Goal: Task Accomplishment & Management: Manage account settings

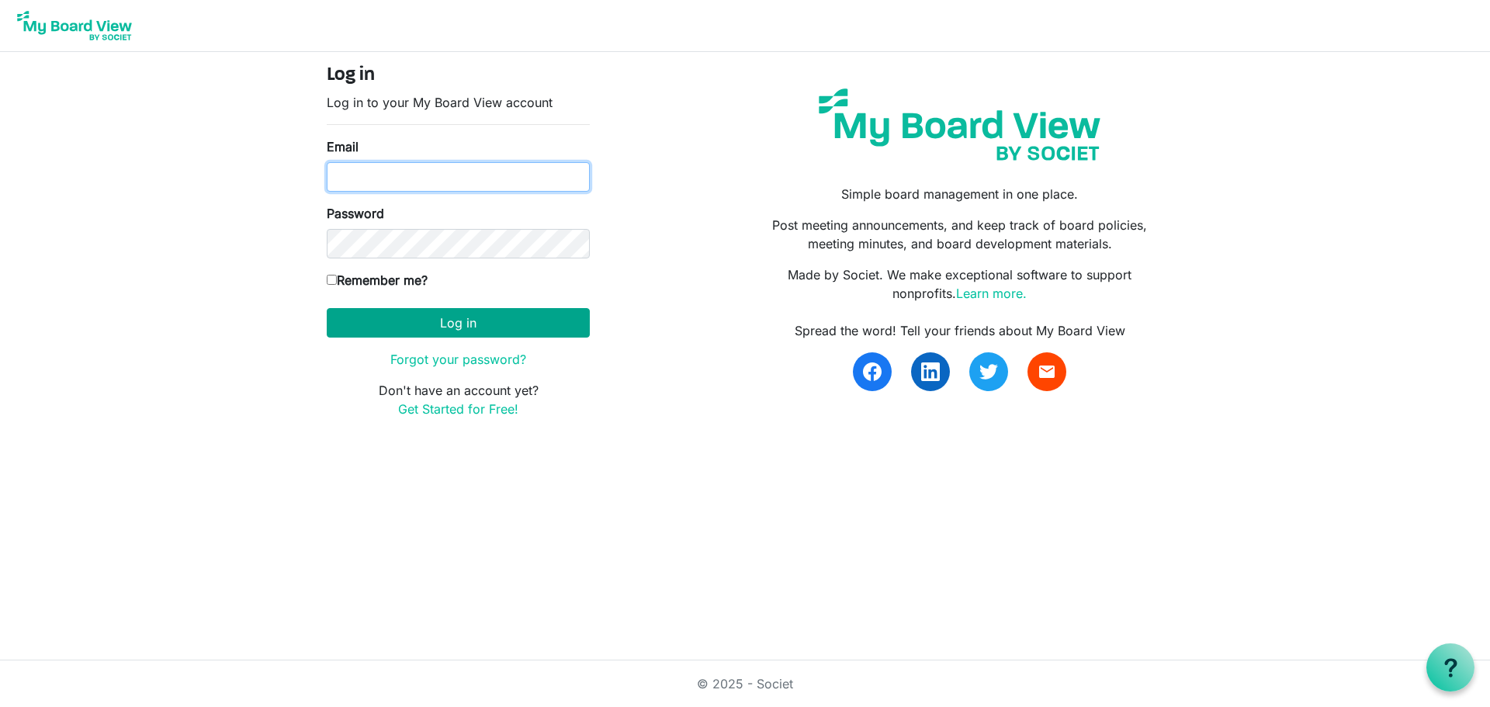
type input "[PERSON_NAME][EMAIL_ADDRESS][DOMAIN_NAME]"
click at [481, 315] on button "Log in" at bounding box center [458, 322] width 263 height 29
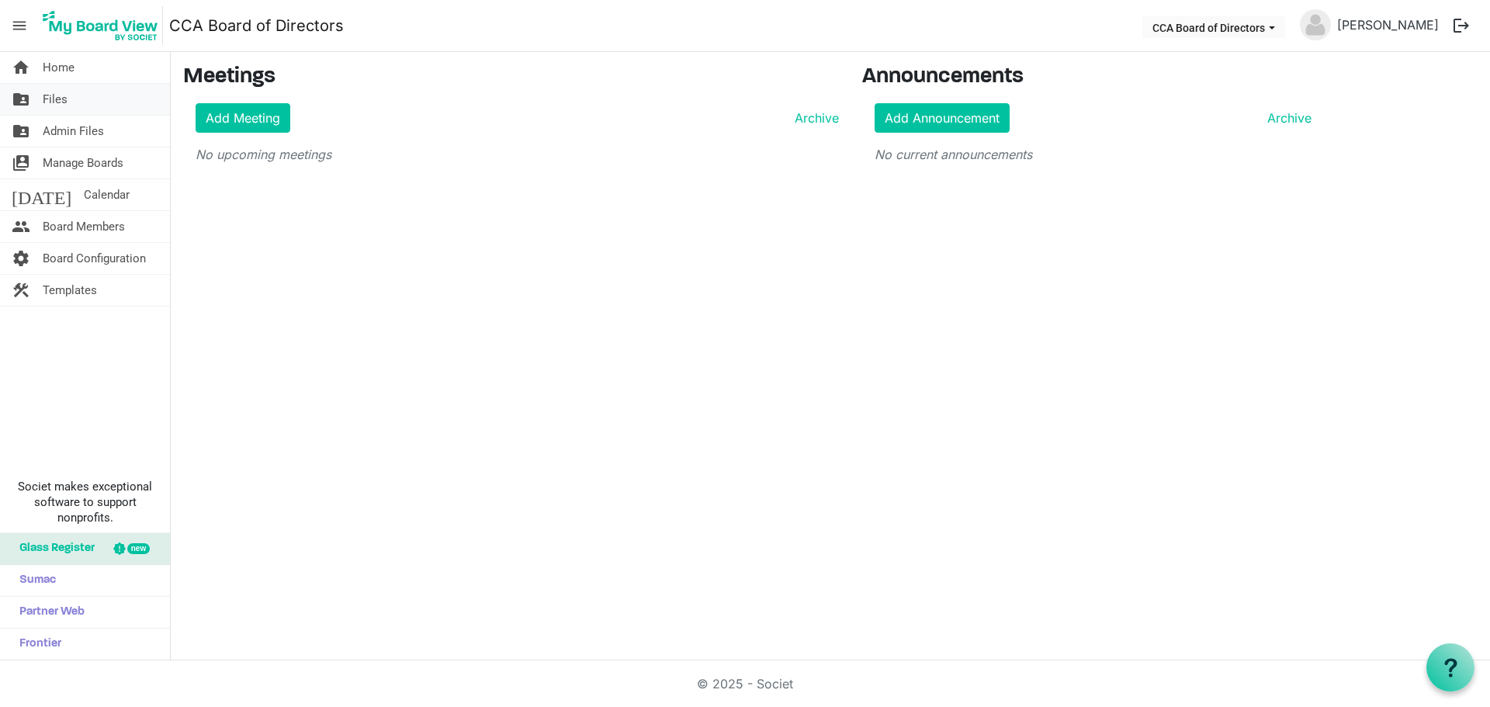
click at [58, 96] on span "Files" at bounding box center [55, 99] width 25 height 31
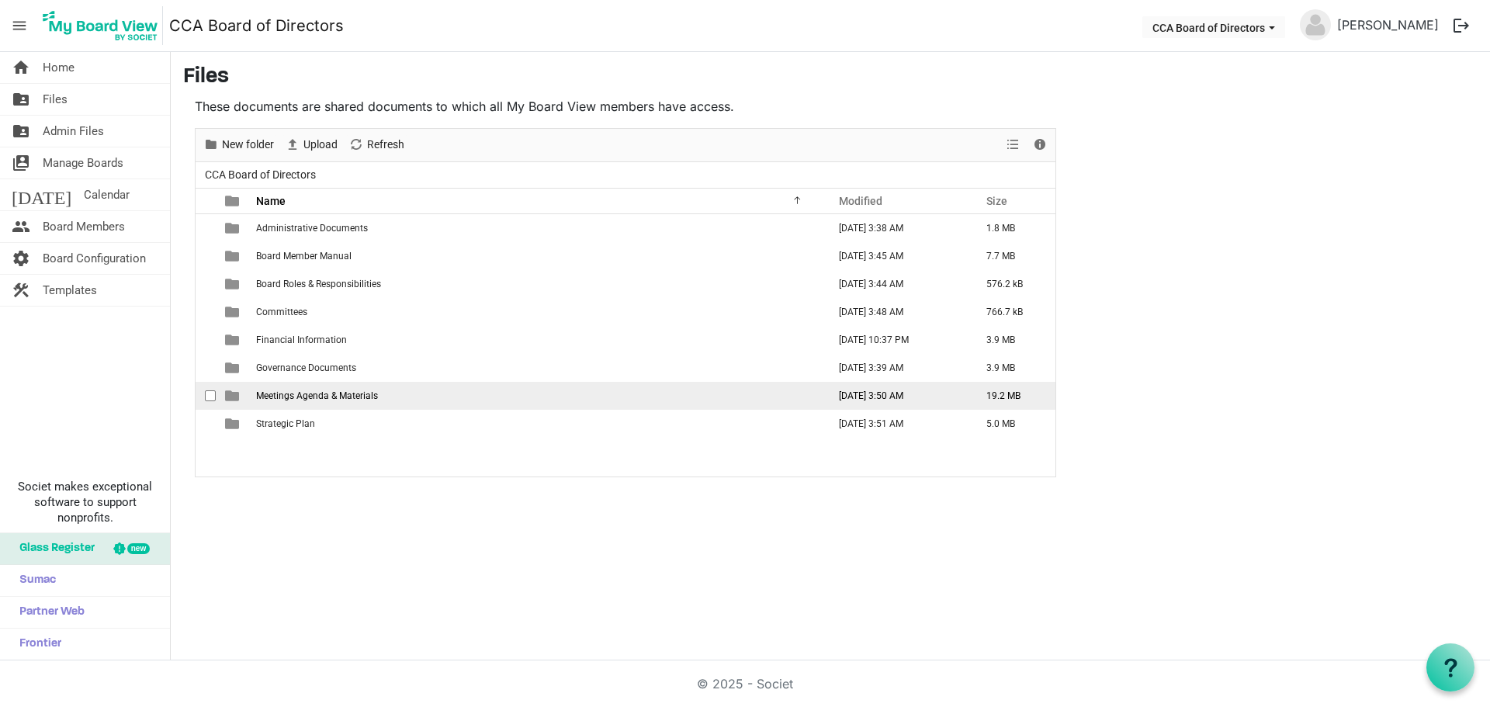
click at [335, 397] on span "Meetings Agenda & Materials" at bounding box center [317, 395] width 122 height 11
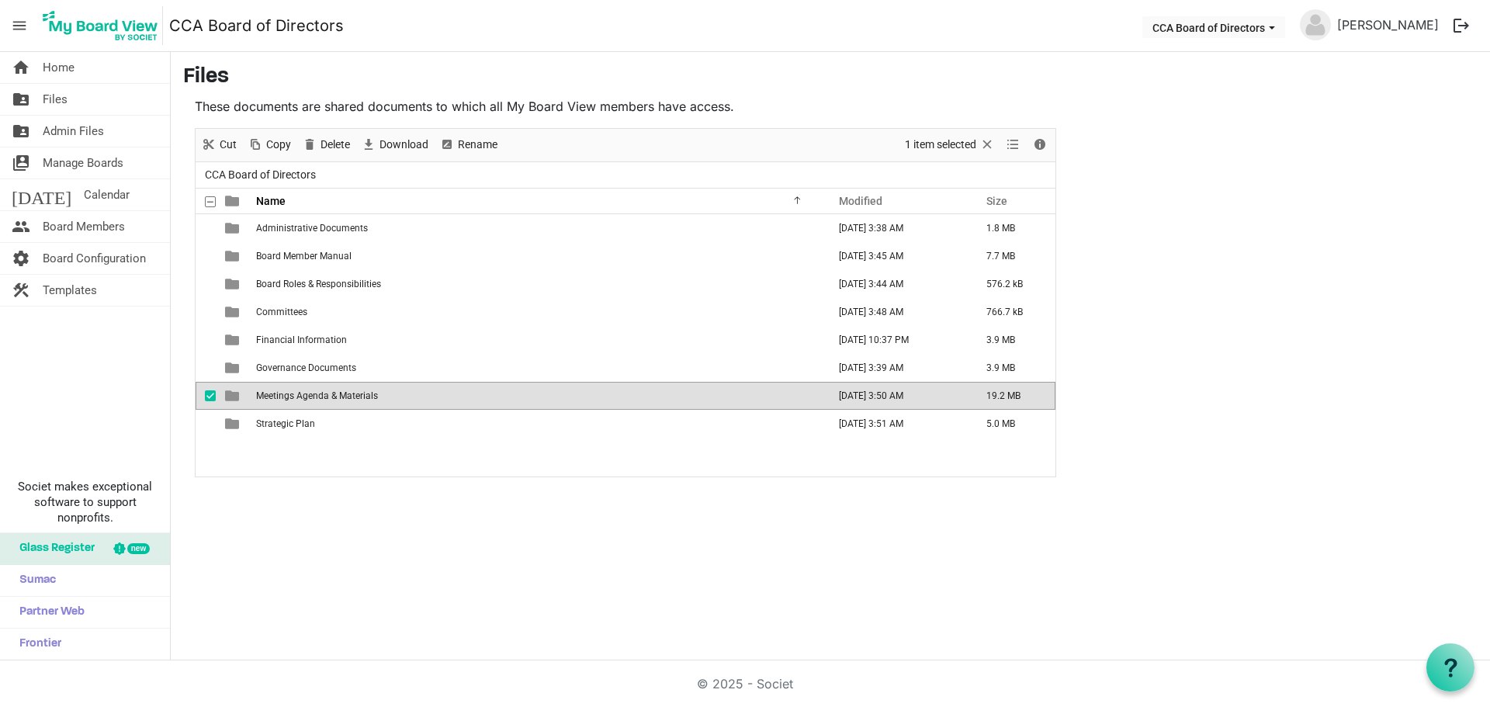
click at [335, 397] on span "Meetings Agenda & Materials" at bounding box center [317, 395] width 122 height 11
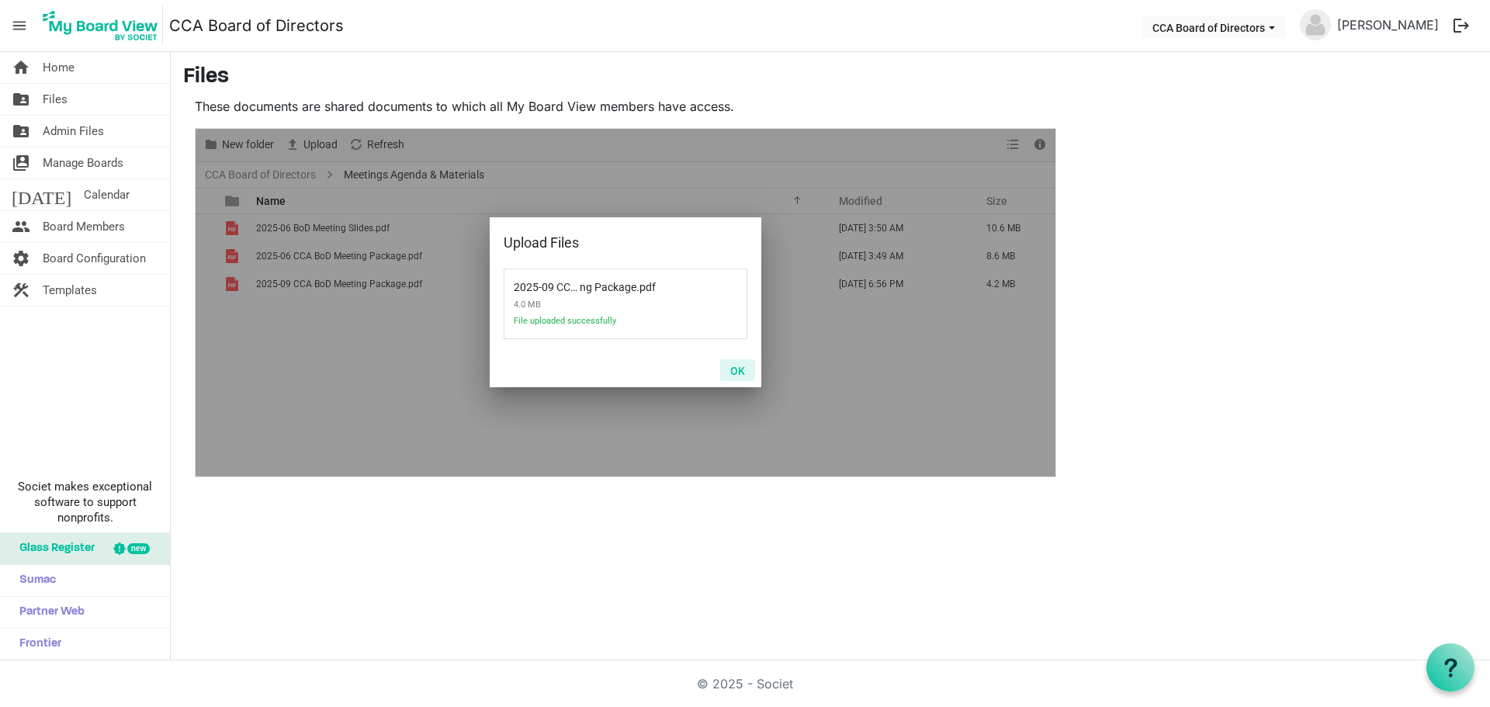
click at [743, 366] on button "OK" at bounding box center [737, 370] width 35 height 22
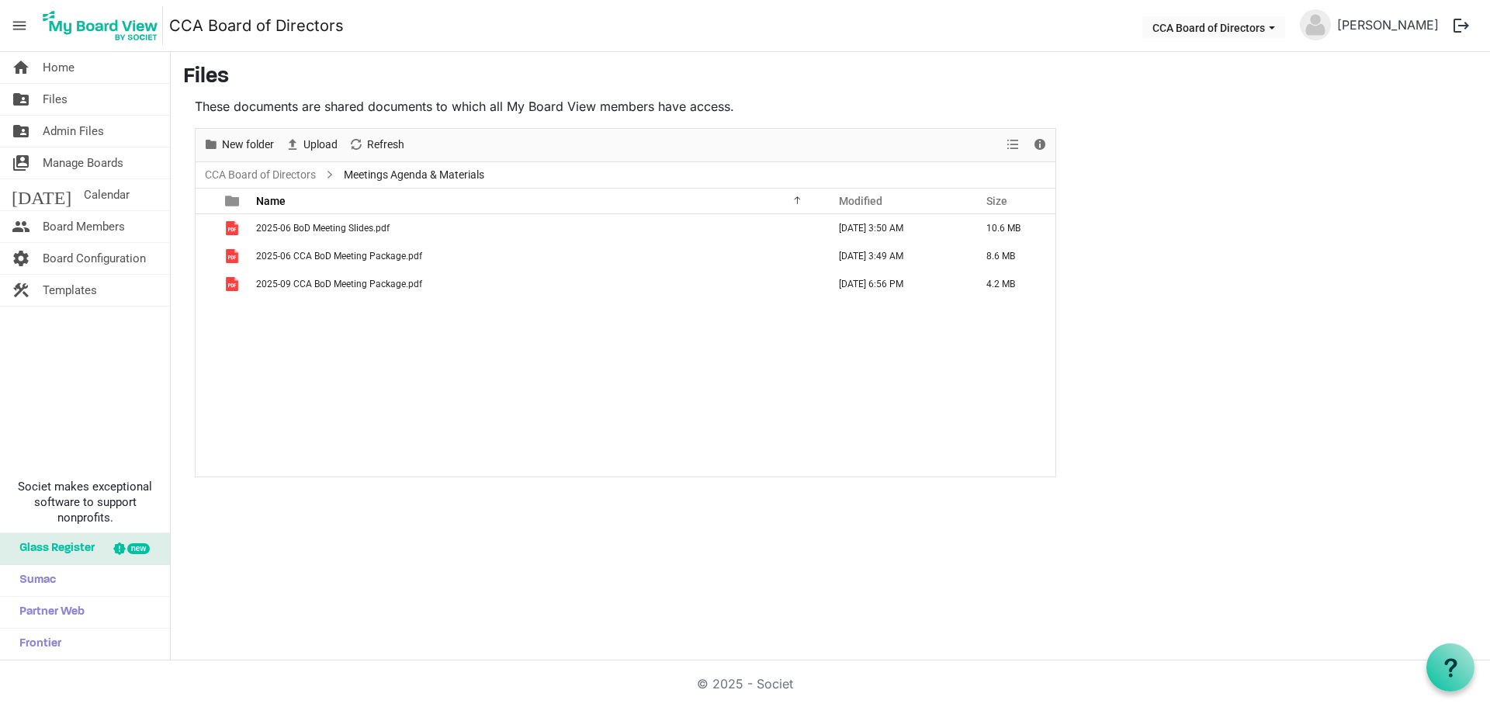
click at [799, 198] on div at bounding box center [795, 198] width 8 height 8
click at [113, 152] on span "Manage Boards" at bounding box center [83, 162] width 81 height 31
click at [104, 161] on span "Manage Boards" at bounding box center [83, 162] width 81 height 31
click at [104, 224] on span "Board Members" at bounding box center [84, 226] width 82 height 31
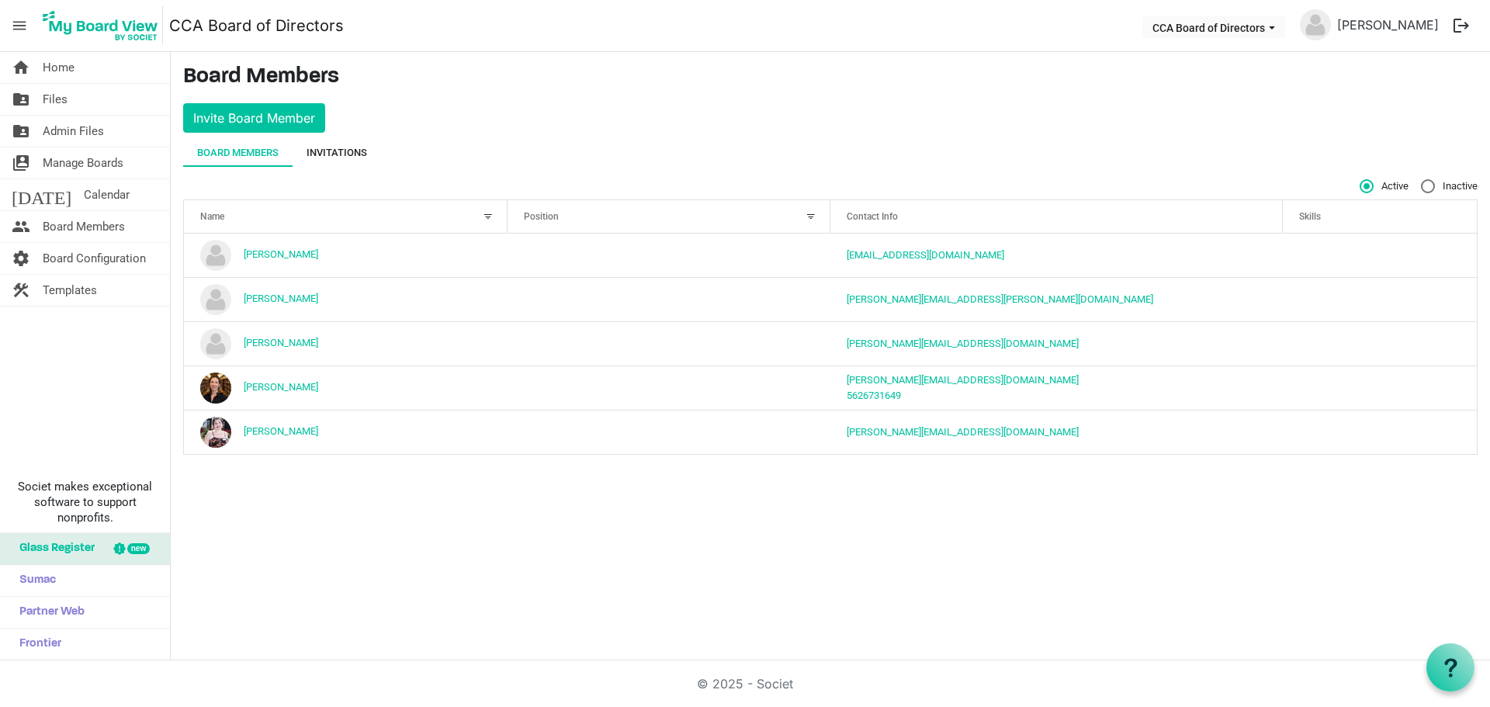
click at [335, 151] on div "Invitations" at bounding box center [337, 153] width 61 height 16
